Goal: Check status: Check status

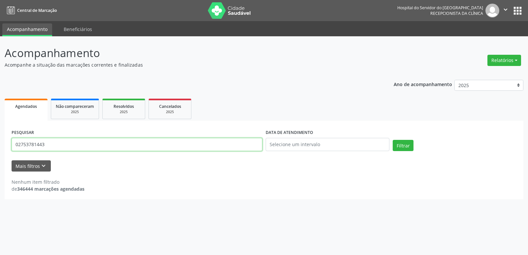
click at [54, 146] on input "02753781443" at bounding box center [137, 144] width 251 height 13
click at [392, 140] on button "Filtrar" at bounding box center [402, 145] width 21 height 11
click at [18, 144] on input "TUTHNEA CHAGAS [PERSON_NAME]" at bounding box center [137, 144] width 251 height 13
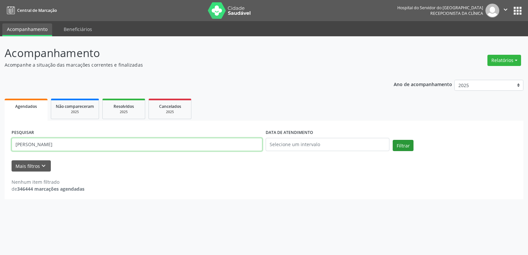
type input "[PERSON_NAME]"
click at [403, 143] on button "Filtrar" at bounding box center [402, 145] width 21 height 11
click at [122, 108] on span "Resolvidos" at bounding box center [123, 107] width 20 height 6
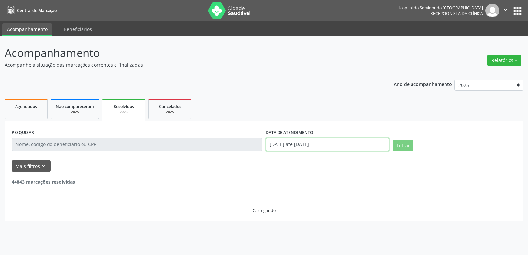
click at [314, 143] on input "[DATE] até [DATE]" at bounding box center [327, 144] width 124 height 13
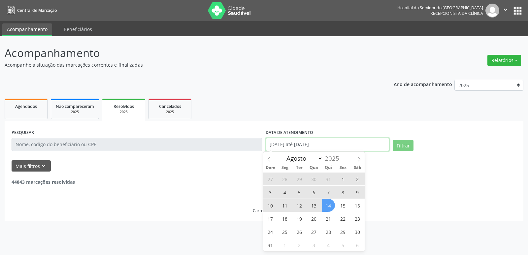
click at [314, 143] on input "[DATE] até [DATE]" at bounding box center [327, 144] width 124 height 13
select select "0"
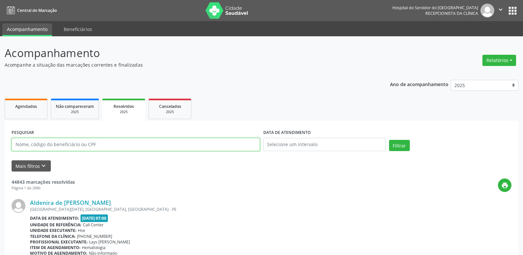
click at [19, 143] on input "text" at bounding box center [136, 144] width 248 height 13
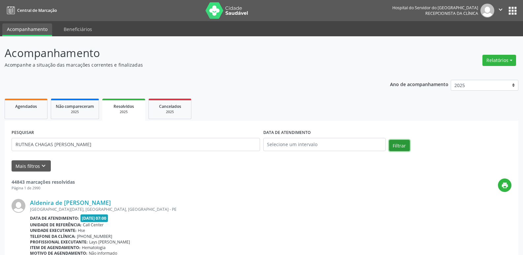
click at [397, 144] on button "Filtrar" at bounding box center [399, 145] width 21 height 11
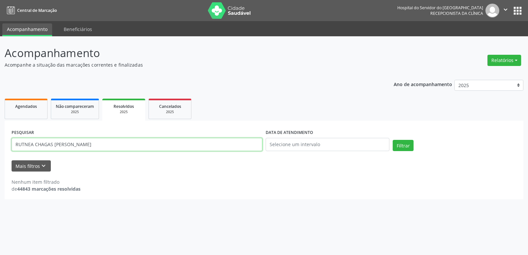
click at [105, 146] on input "RUTNEA CHAGAS [PERSON_NAME]" at bounding box center [137, 144] width 251 height 13
type input "03054888487"
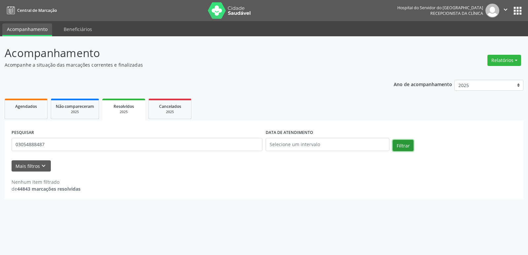
click at [403, 144] on button "Filtrar" at bounding box center [402, 145] width 21 height 11
click at [31, 111] on link "Agendados" at bounding box center [26, 109] width 43 height 20
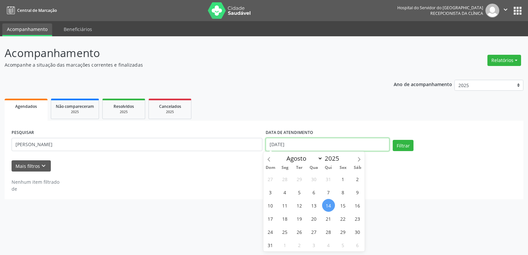
click at [283, 144] on input "[DATE]" at bounding box center [327, 144] width 124 height 13
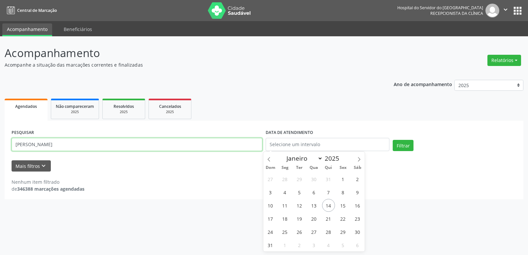
click at [30, 147] on input "[PERSON_NAME]" at bounding box center [137, 144] width 251 height 13
click at [32, 147] on input "[PERSON_NAME]" at bounding box center [137, 144] width 251 height 13
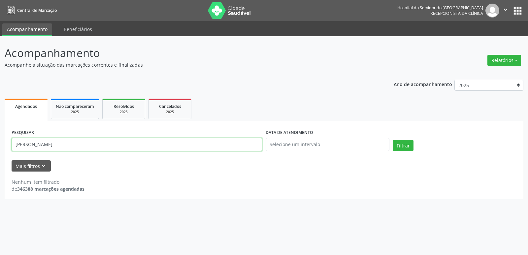
click at [32, 147] on input "[PERSON_NAME]" at bounding box center [137, 144] width 251 height 13
paste input "03054888487"
type input "03054888487"
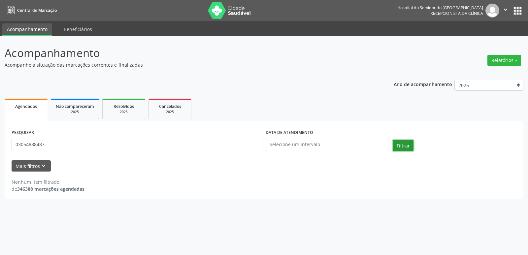
click at [403, 143] on button "Filtrar" at bounding box center [402, 145] width 21 height 11
